Goal: Task Accomplishment & Management: Manage account settings

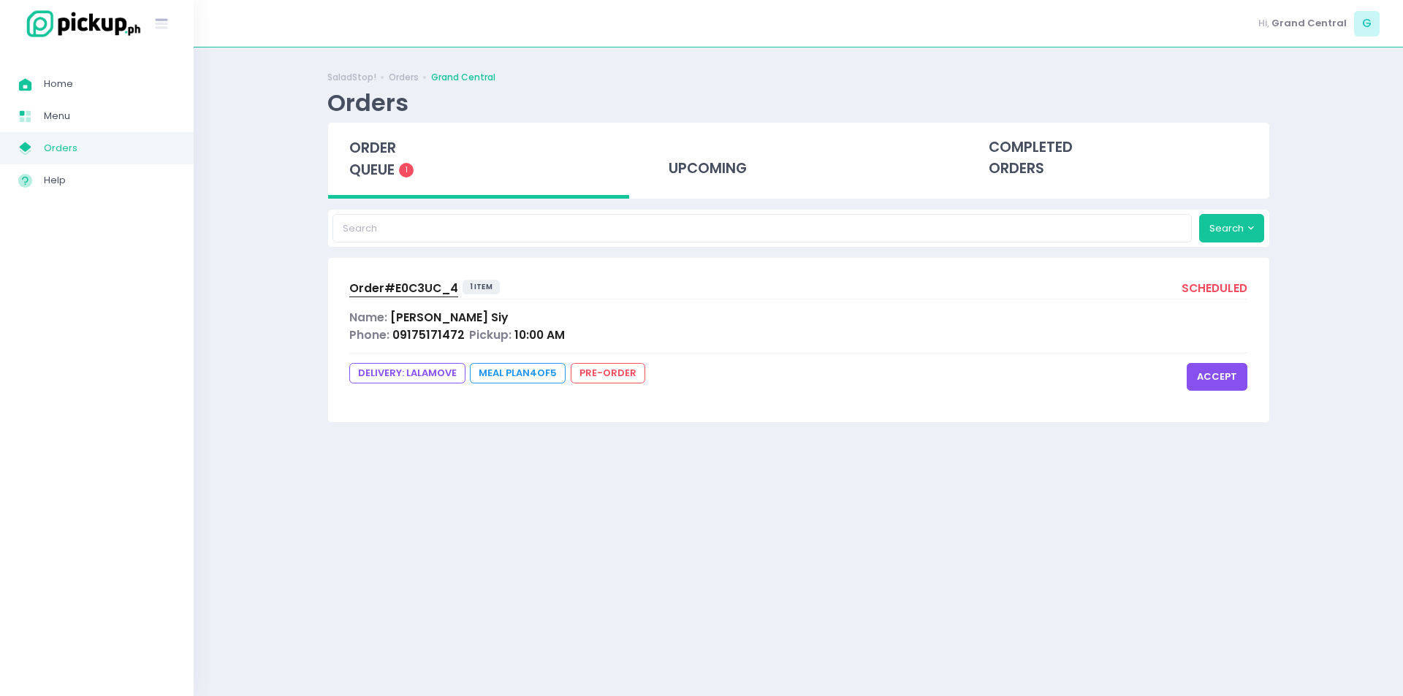
click at [1217, 379] on button "accept" at bounding box center [1217, 377] width 61 height 28
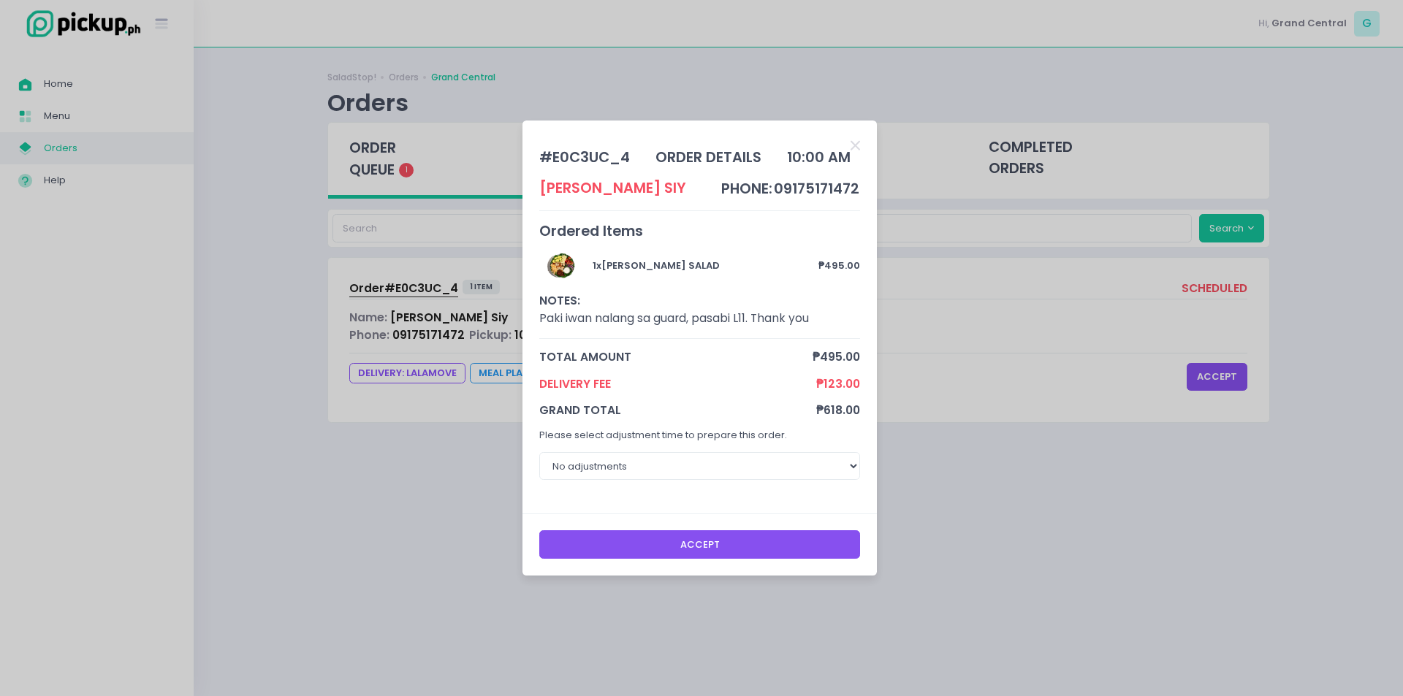
click at [644, 545] on button "Accept" at bounding box center [700, 544] width 322 height 28
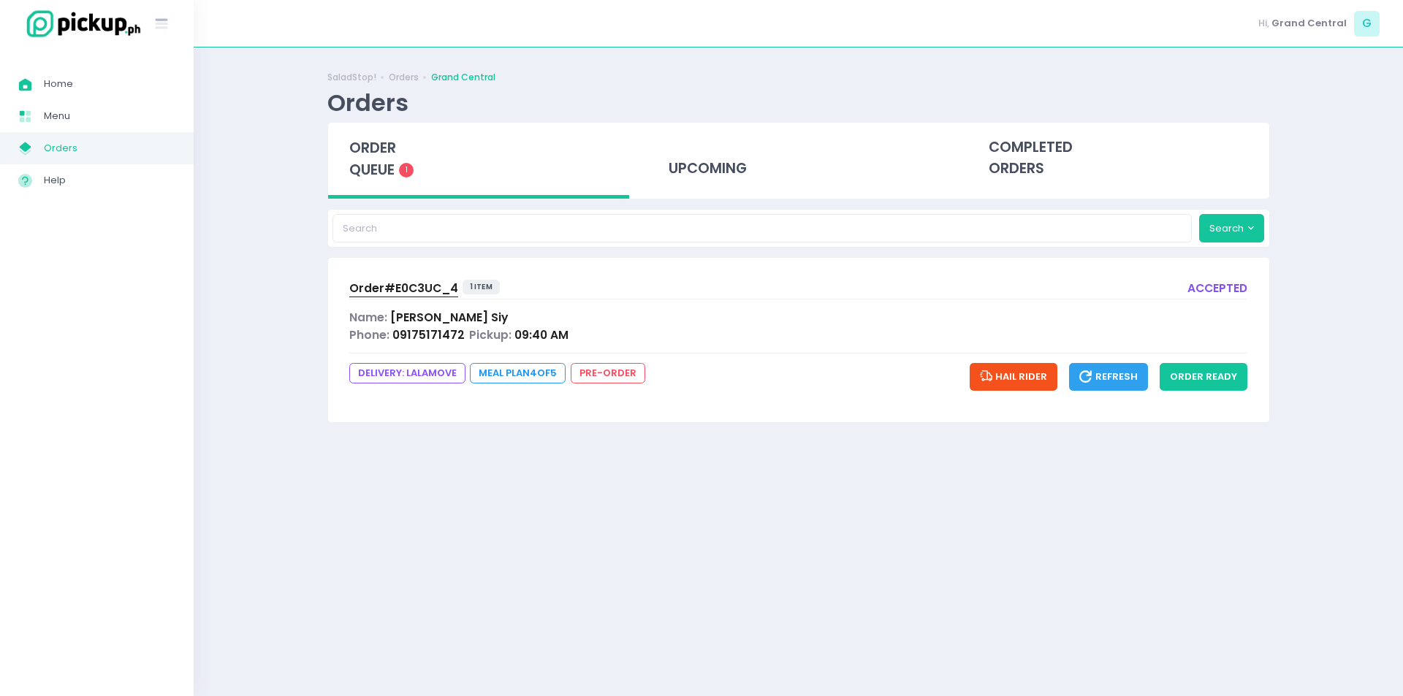
click at [688, 416] on div "Order# E0C3UC_4 1 item accepted Name: [PERSON_NAME] Phone: 09175171472 Pickup: …" at bounding box center [798, 340] width 941 height 164
click at [1201, 372] on button "order ready" at bounding box center [1204, 377] width 88 height 28
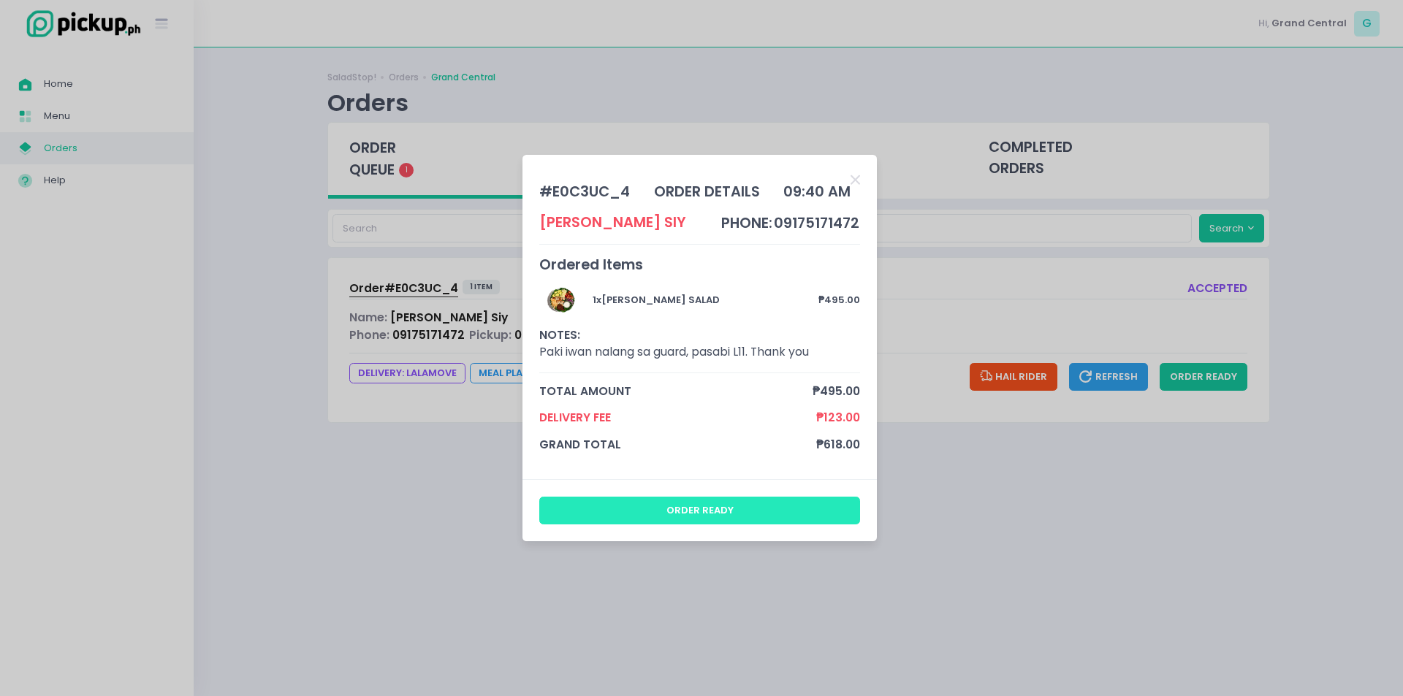
click at [635, 512] on button "order ready" at bounding box center [700, 511] width 322 height 28
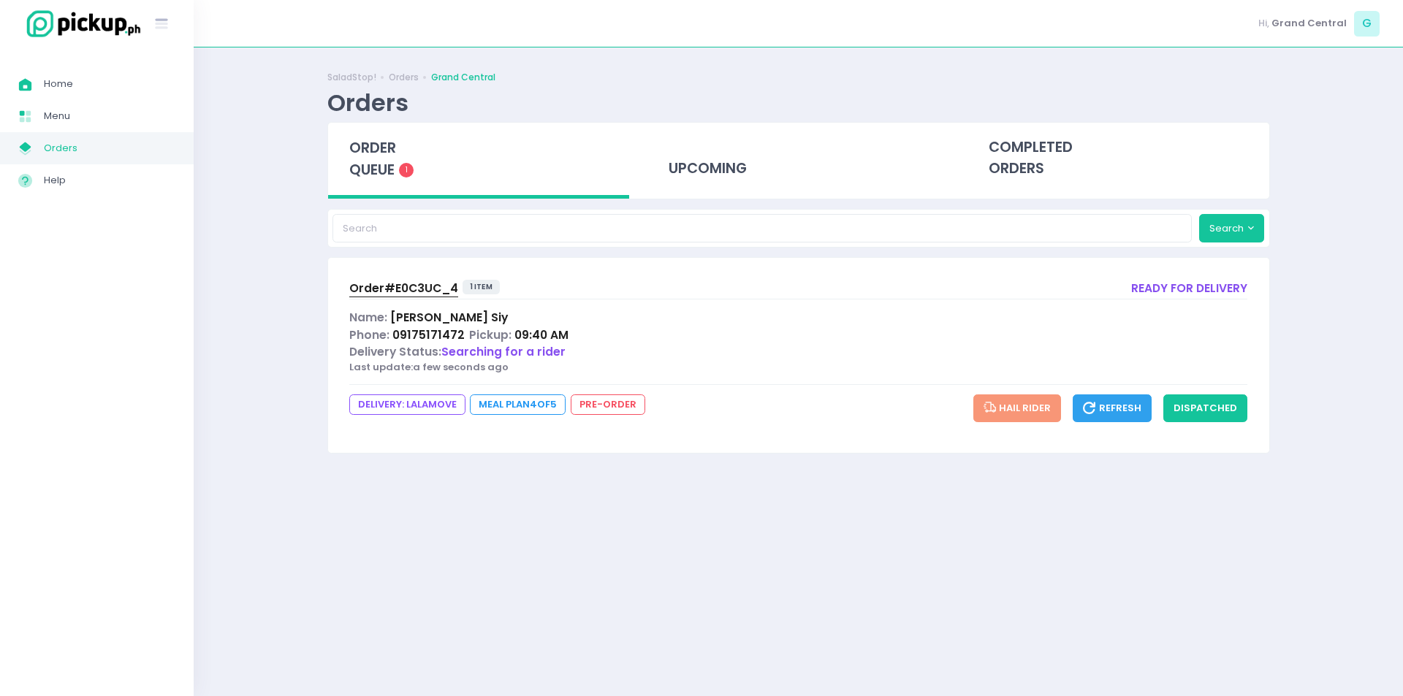
click at [388, 289] on span "Order# E0C3UC_4" at bounding box center [403, 288] width 109 height 15
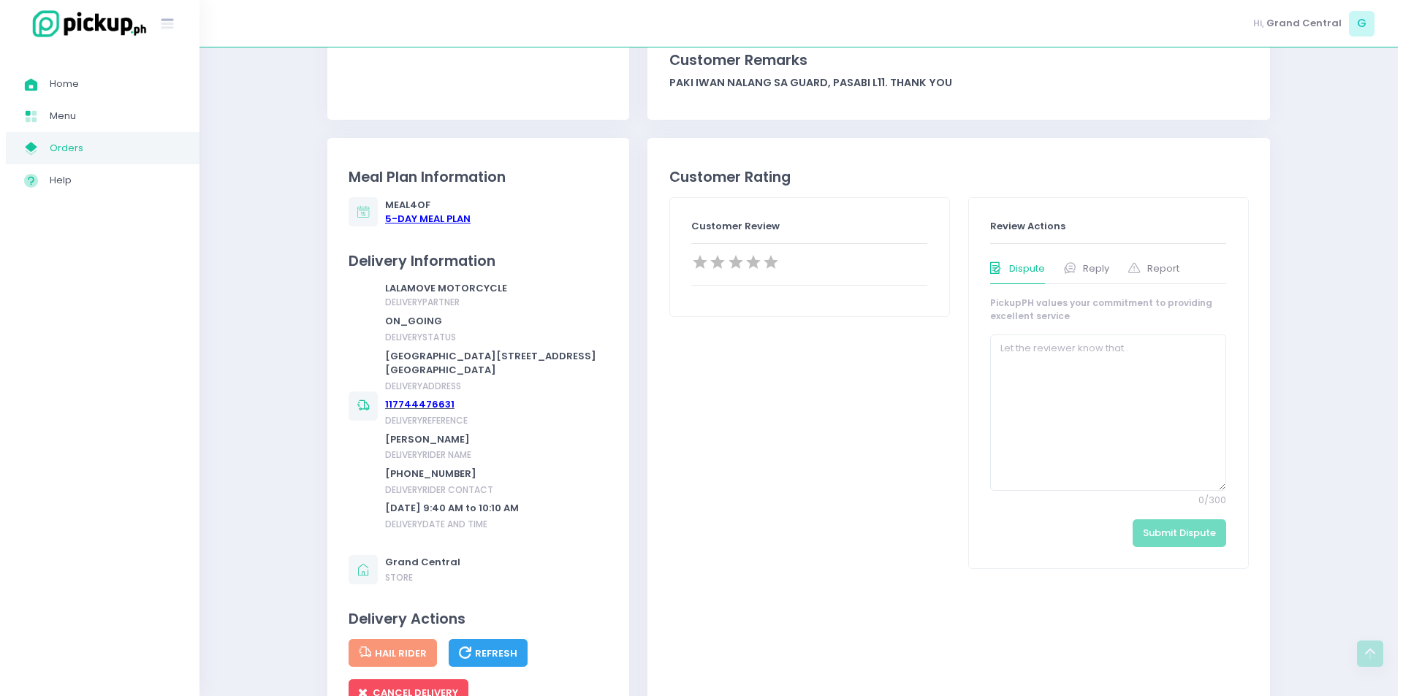
scroll to position [804, 0]
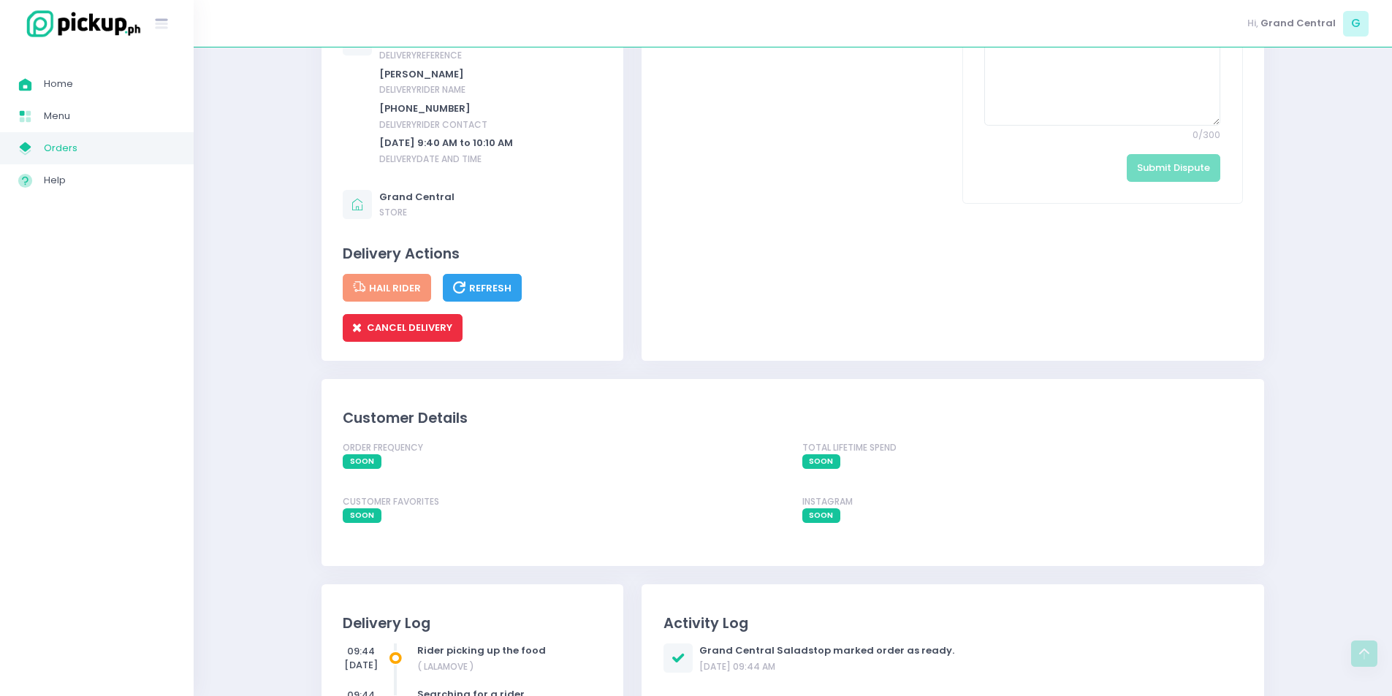
click at [420, 323] on span "CANCEL DELIVERY" at bounding box center [402, 328] width 99 height 14
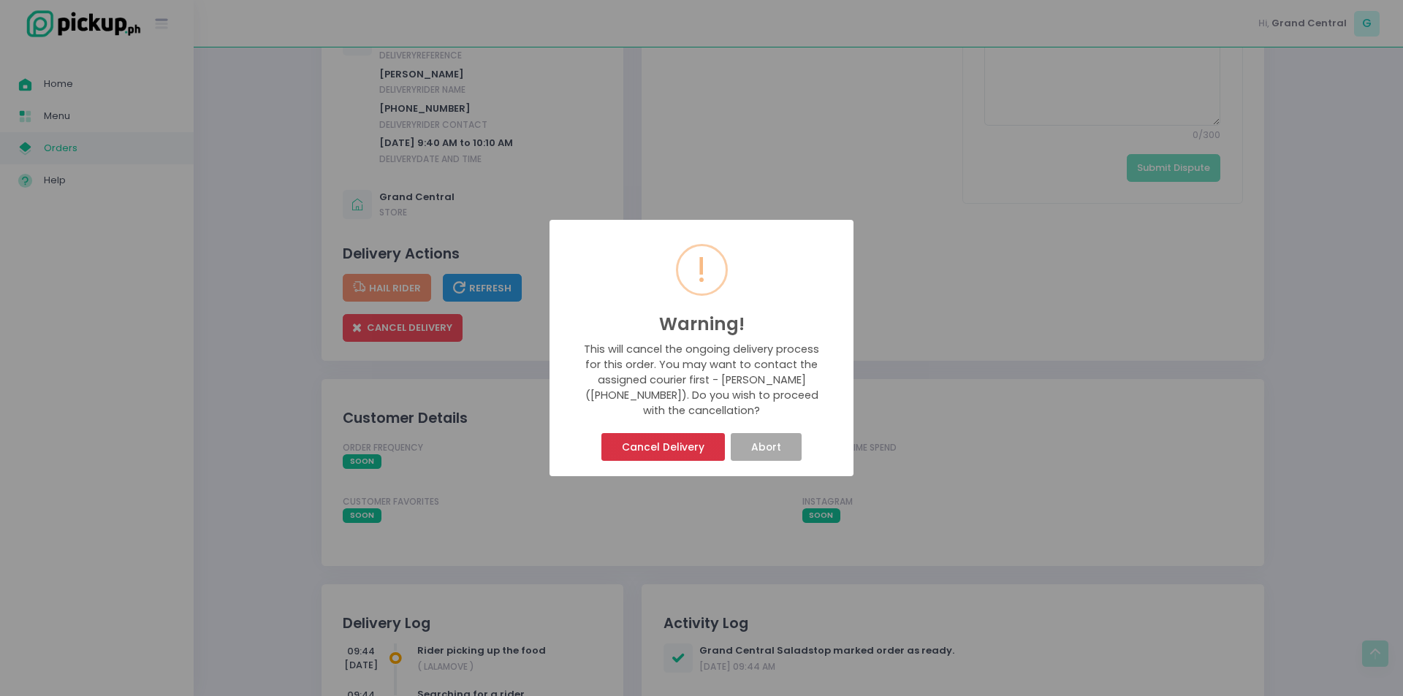
click at [636, 440] on button "Cancel Delivery" at bounding box center [662, 447] width 123 height 28
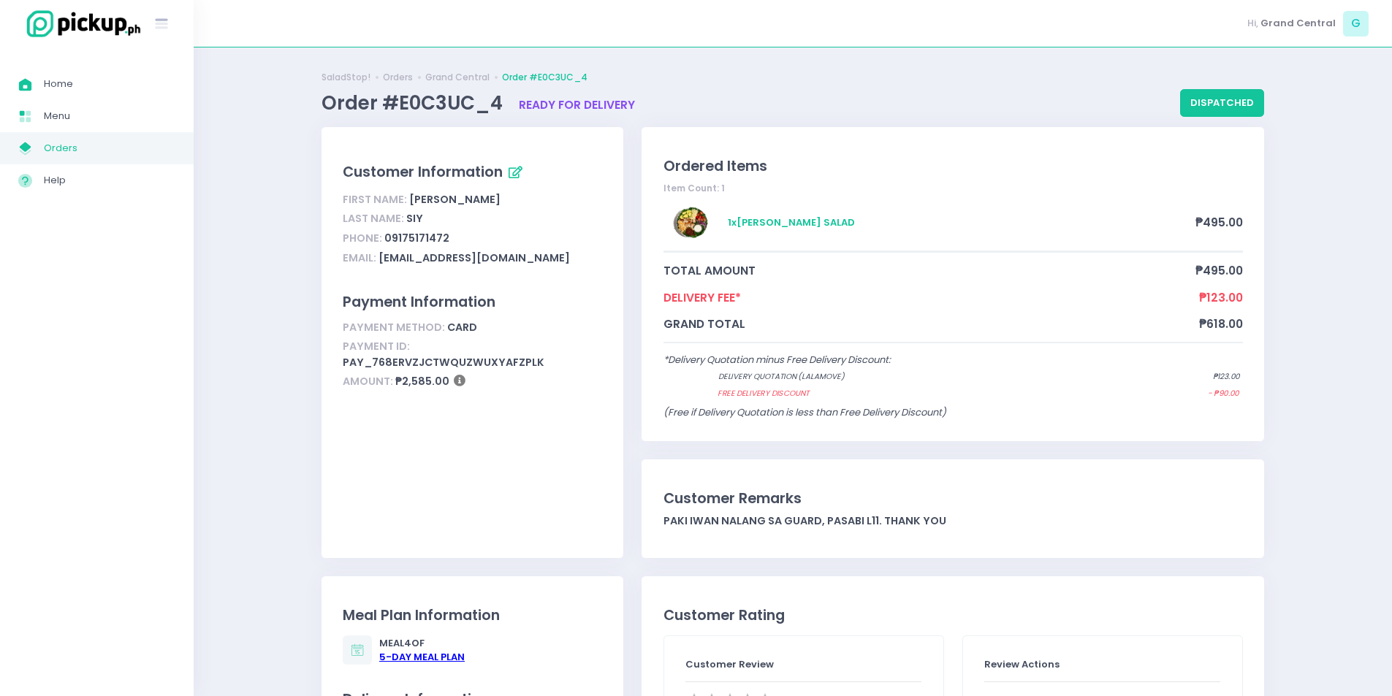
scroll to position [438, 0]
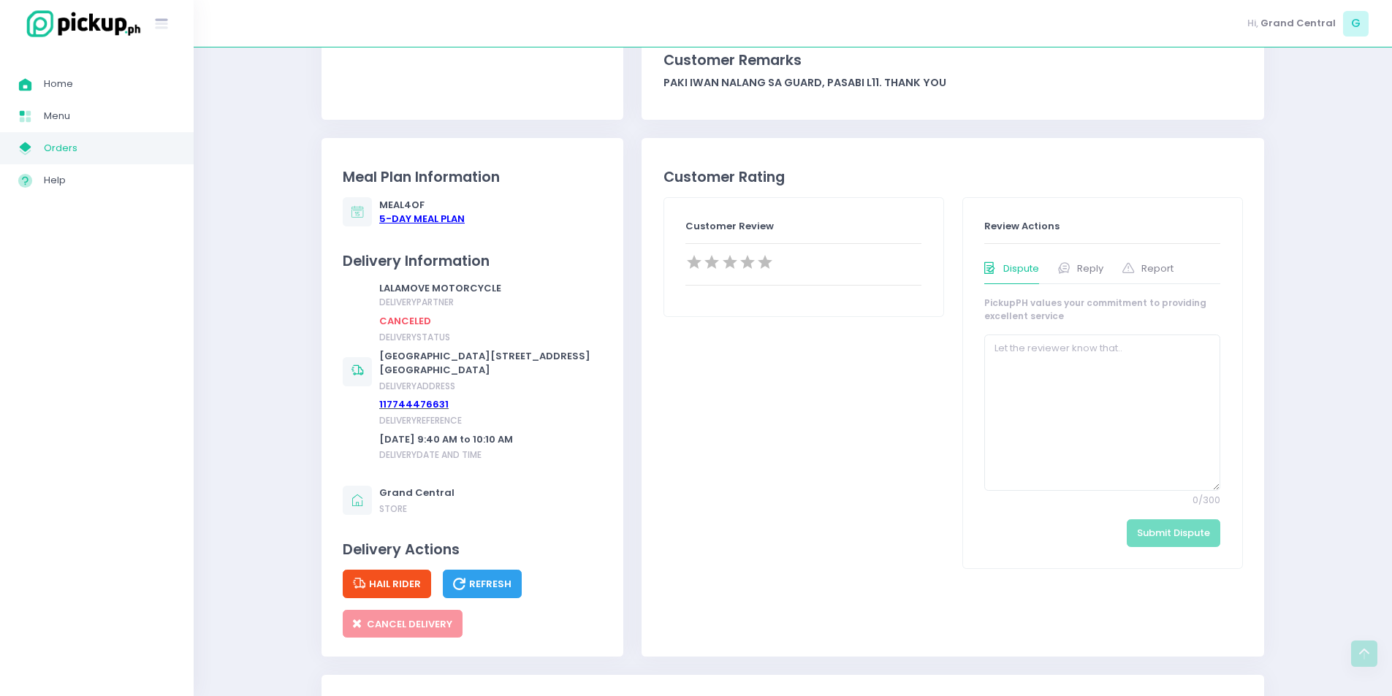
click at [419, 578] on span "Hail Rider" at bounding box center [387, 584] width 68 height 14
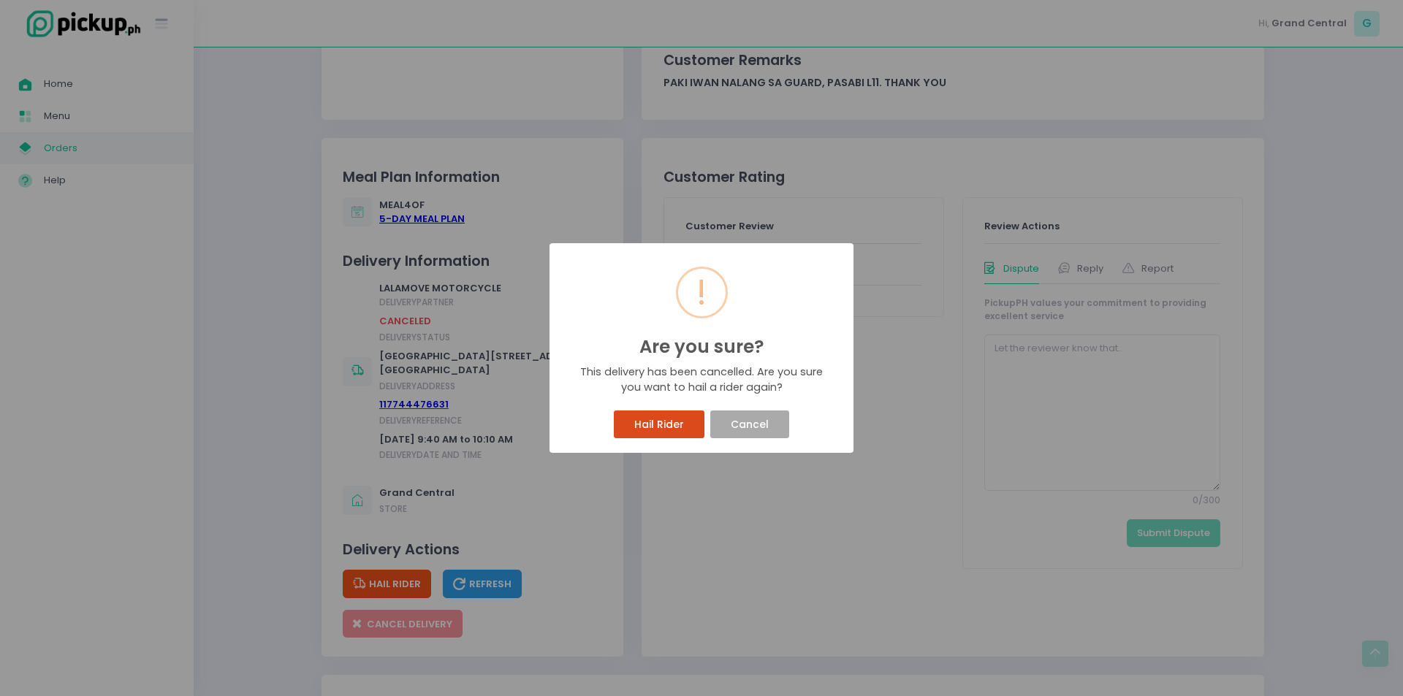
click at [629, 422] on button "Hail Rider" at bounding box center [659, 425] width 90 height 28
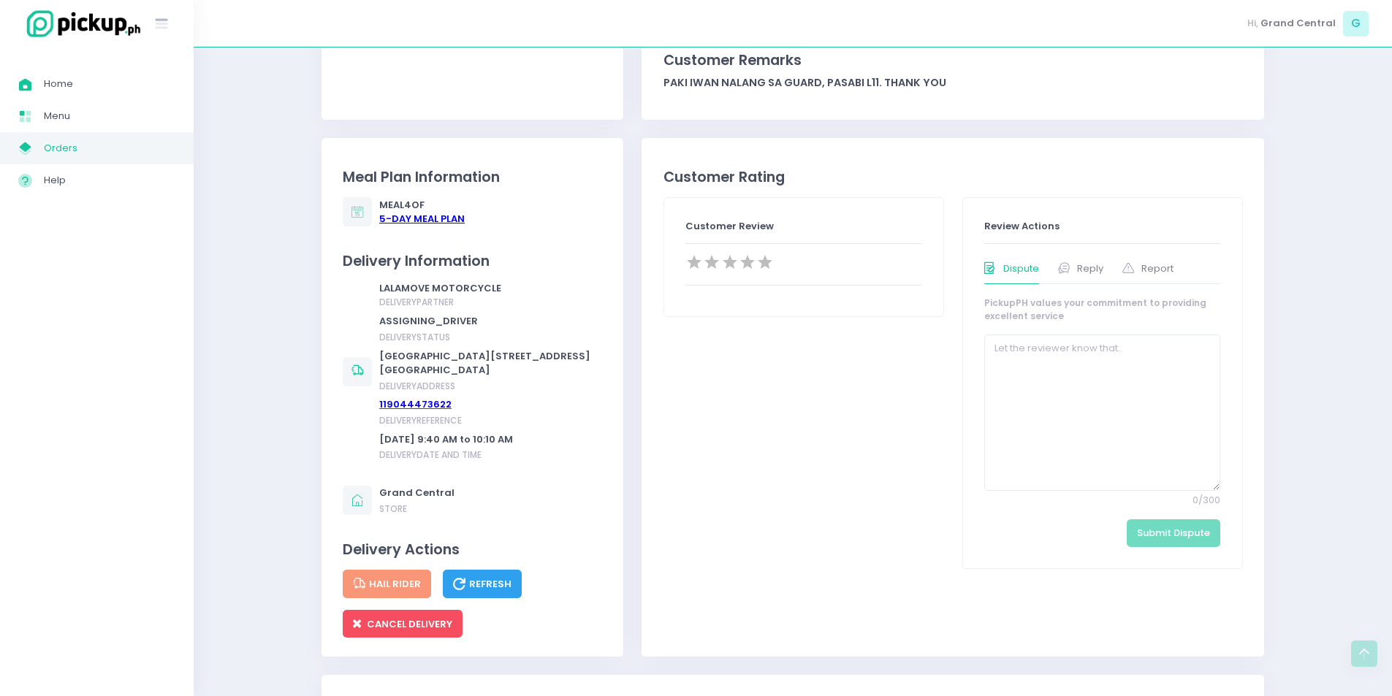
scroll to position [365, 0]
